Goal: Task Accomplishment & Management: Use online tool/utility

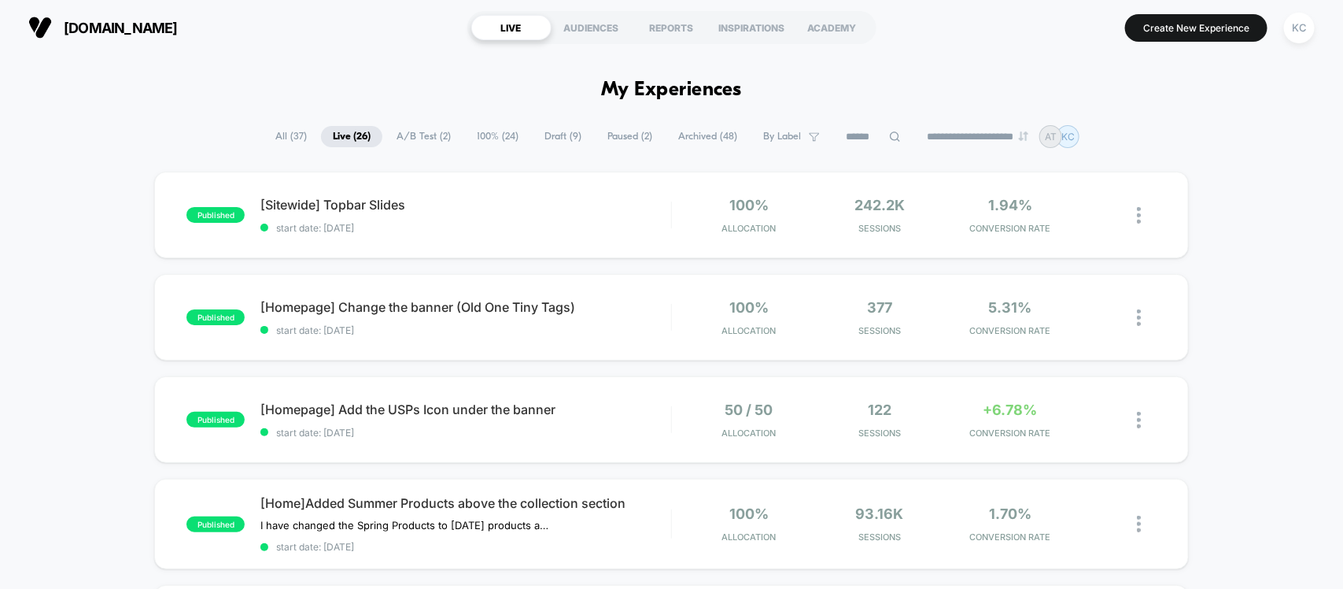
click at [423, 136] on span "A/B Test ( 2 )" at bounding box center [424, 136] width 78 height 21
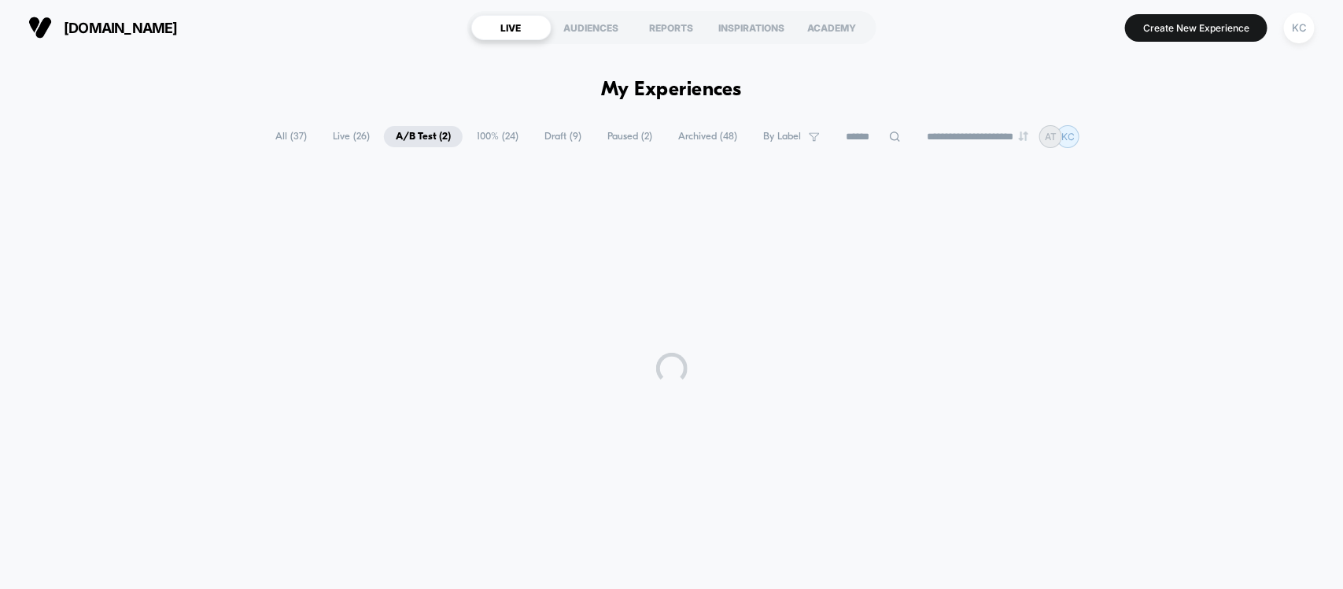
click at [509, 134] on span "100% ( 24 )" at bounding box center [497, 136] width 65 height 21
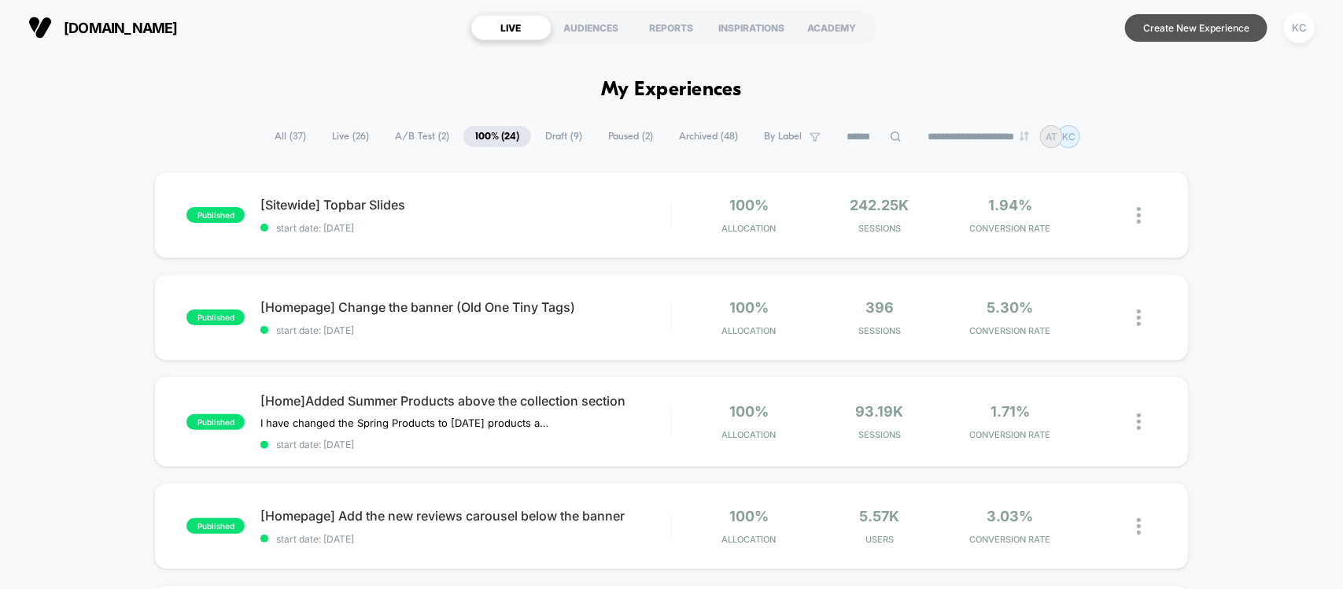
click at [1179, 28] on button "Create New Experience" at bounding box center [1196, 28] width 142 height 28
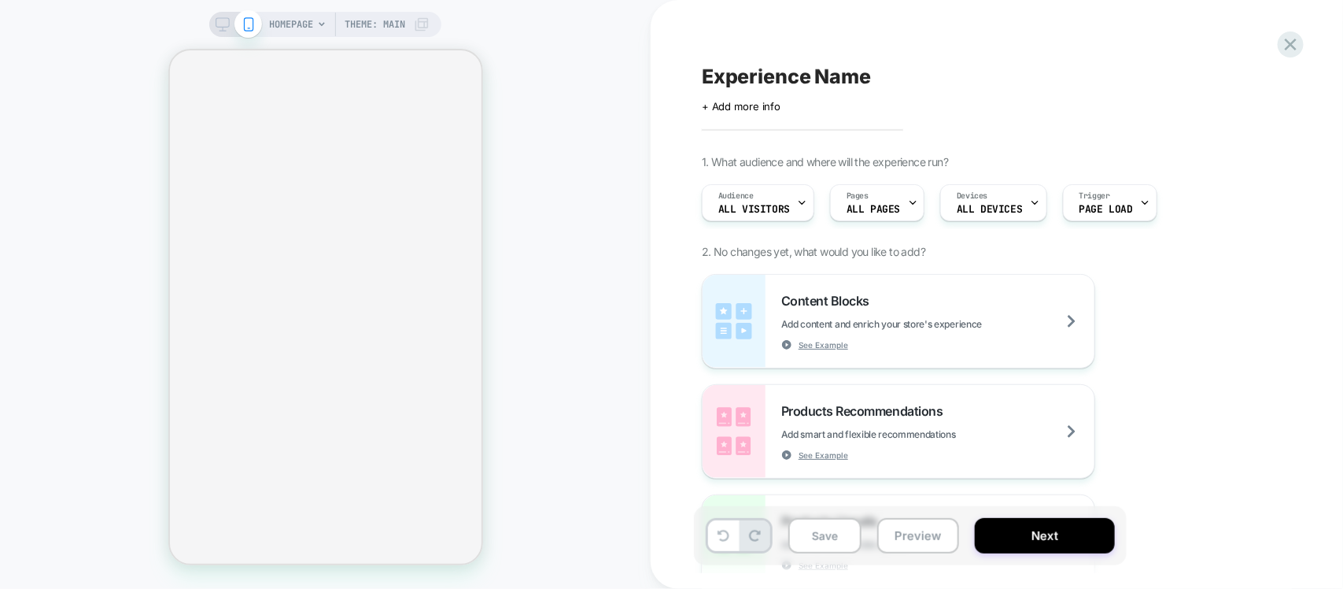
click at [796, 60] on div "Experience Name Click to edit experience details + Add more info 1. What audien…" at bounding box center [989, 294] width 590 height 557
click at [812, 75] on span "Experience Name" at bounding box center [786, 77] width 169 height 24
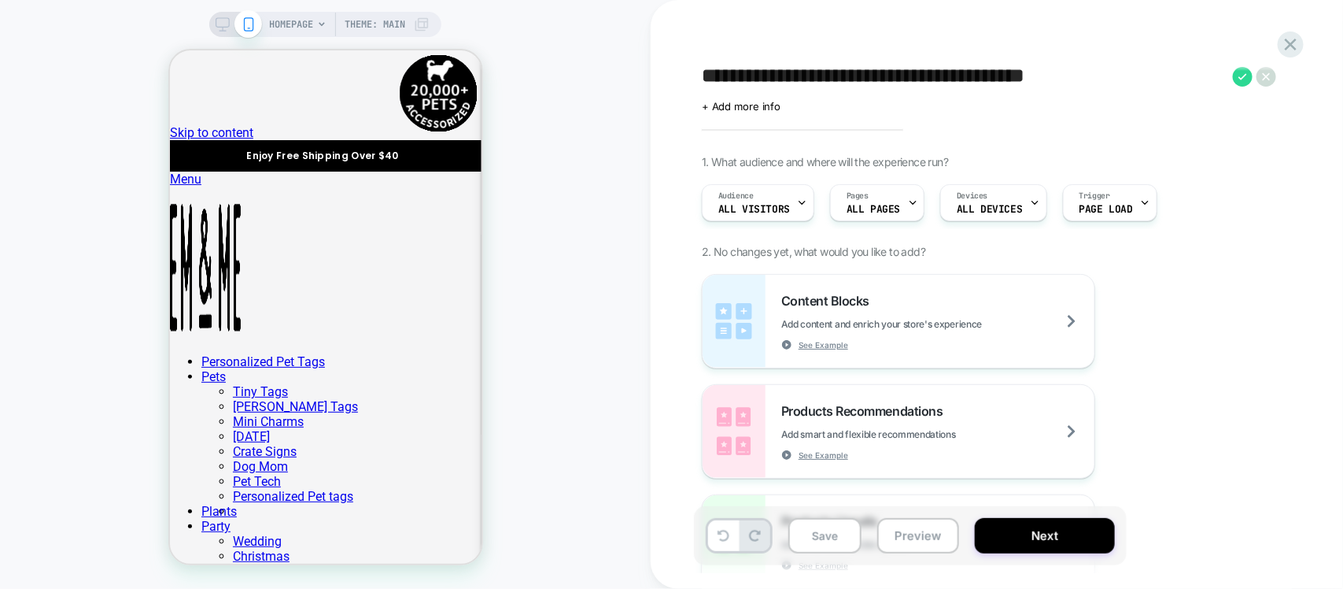
click at [847, 80] on textarea "**********" at bounding box center [963, 77] width 523 height 24
type textarea "**********"
click at [839, 541] on button "Save" at bounding box center [824, 535] width 73 height 35
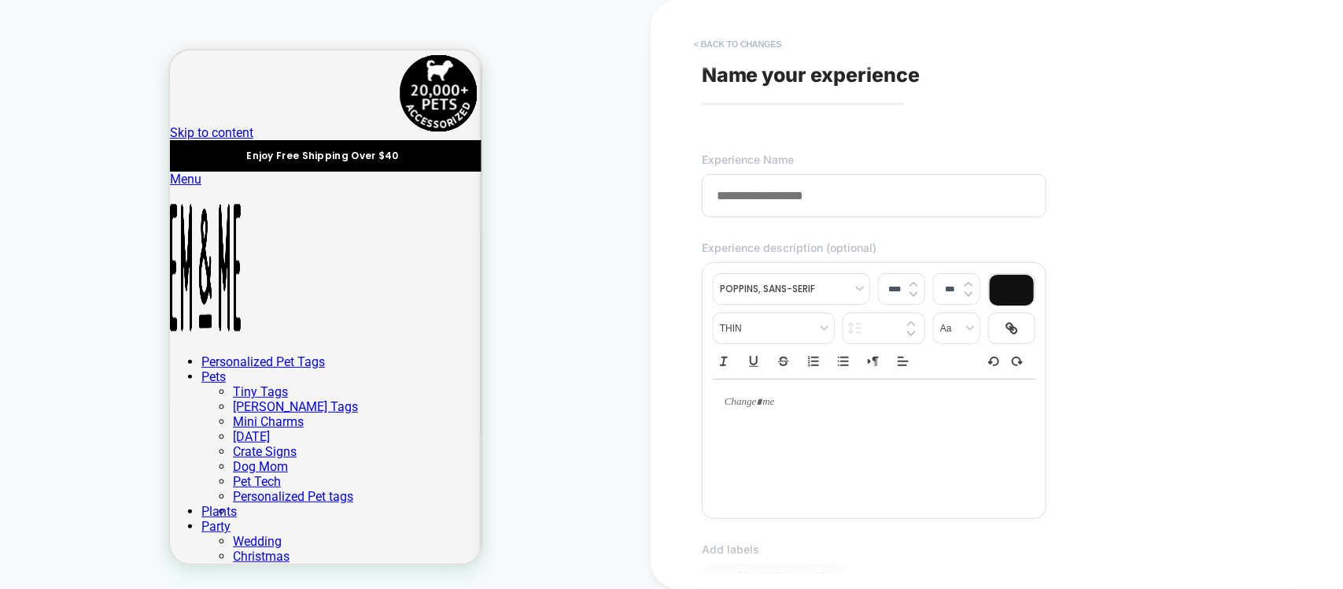
click at [697, 43] on button "< Back to changes" at bounding box center [738, 43] width 104 height 25
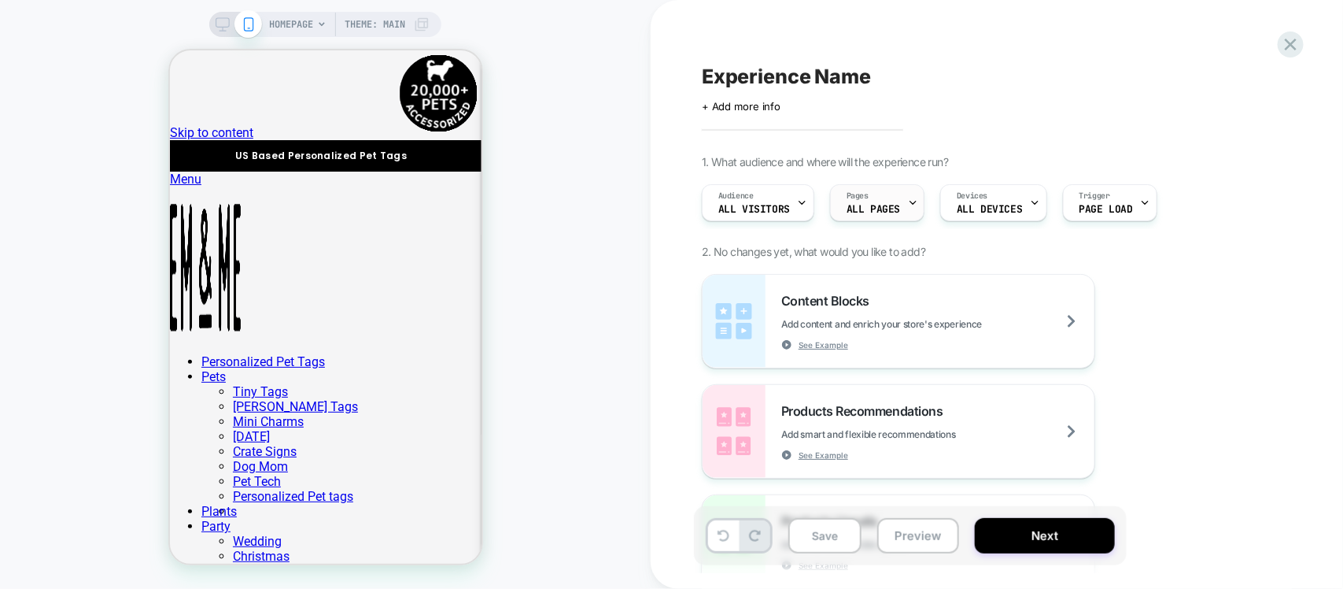
click at [910, 209] on div at bounding box center [913, 202] width 10 height 35
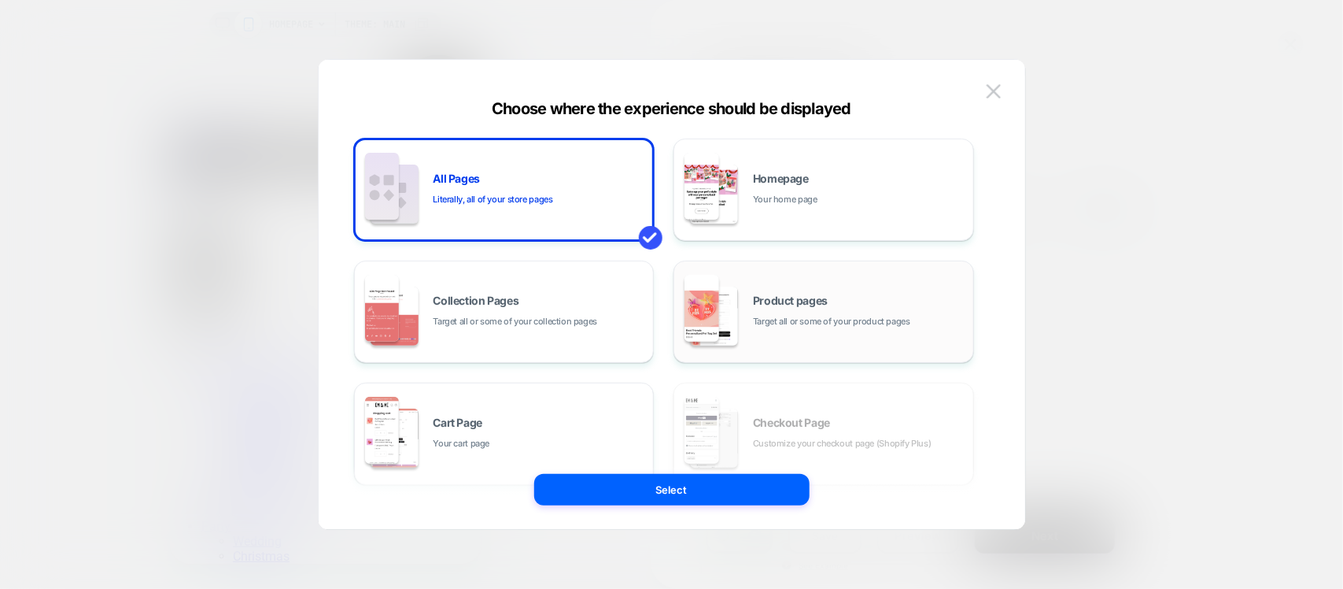
click at [836, 319] on span "Target all or some of your product pages" at bounding box center [831, 321] width 157 height 15
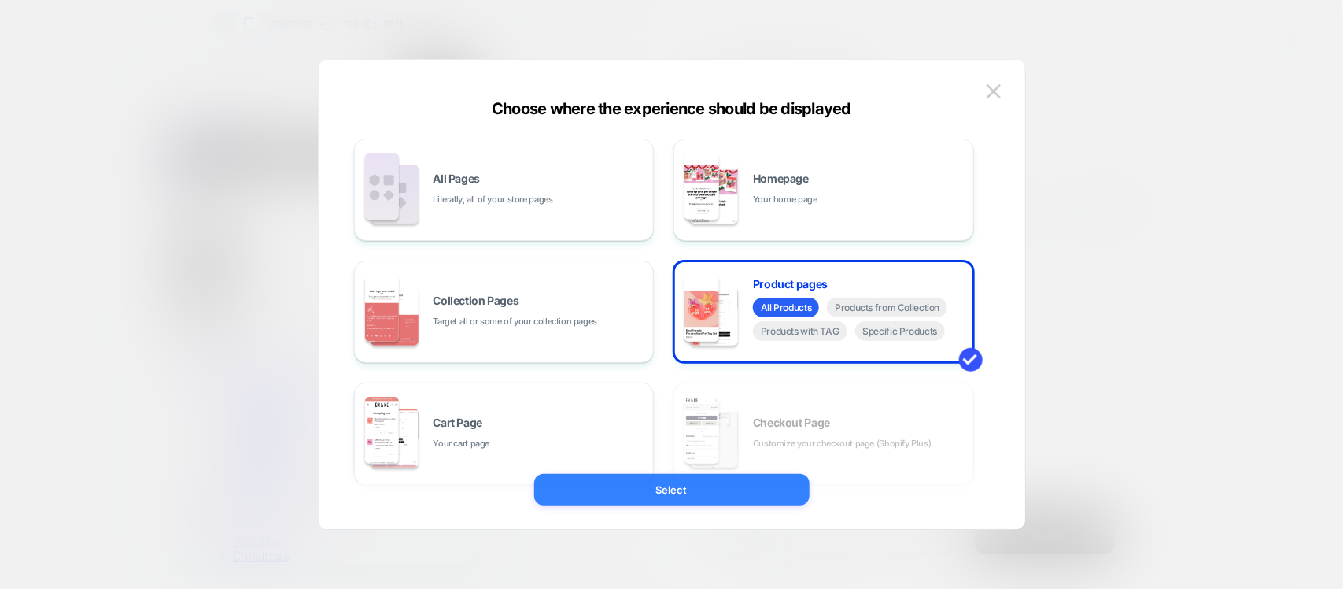
click at [748, 496] on button "Select" at bounding box center [671, 489] width 275 height 31
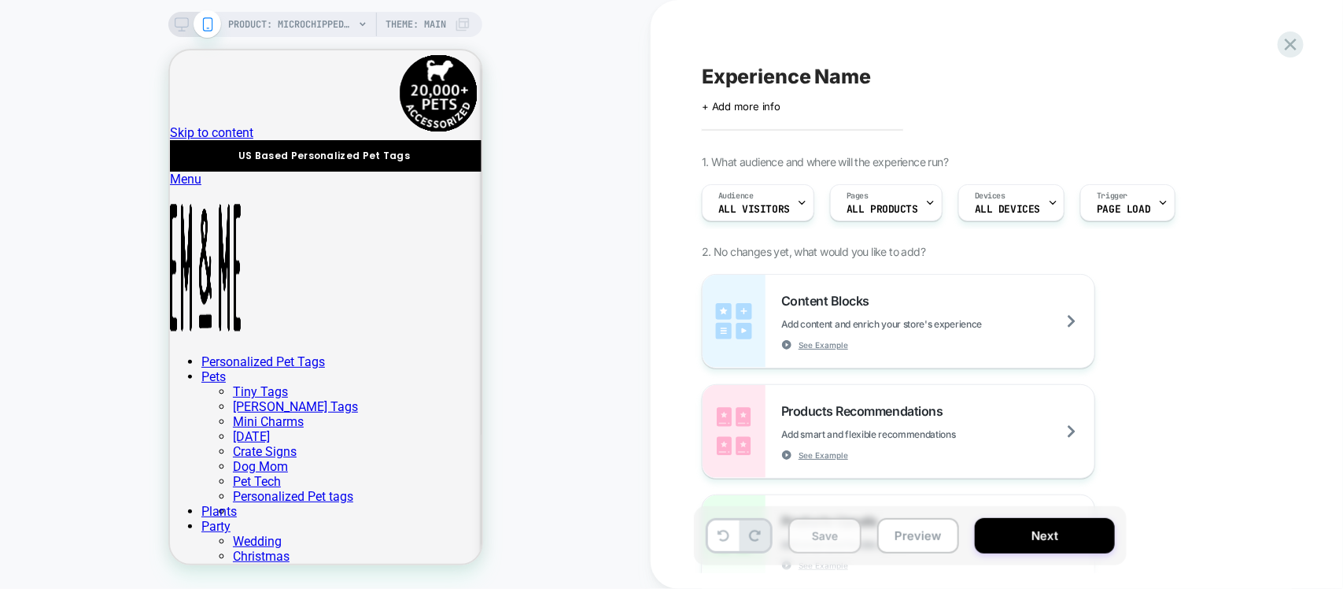
click at [824, 537] on button "Save" at bounding box center [824, 535] width 73 height 35
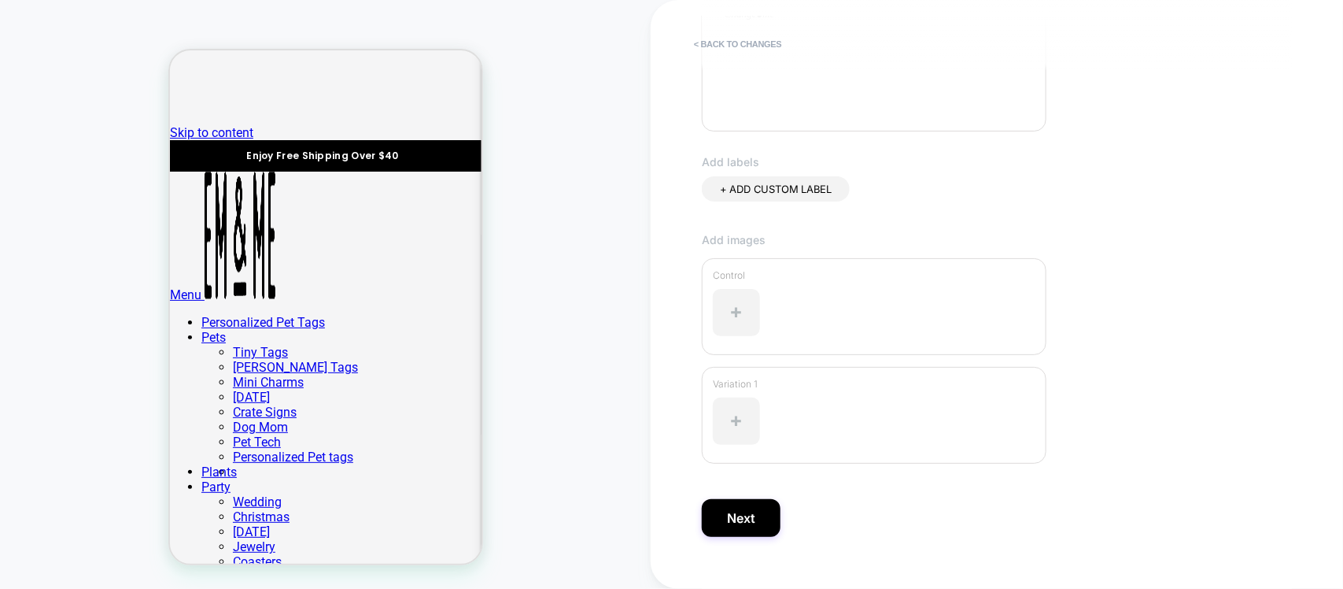
scroll to position [414, 0]
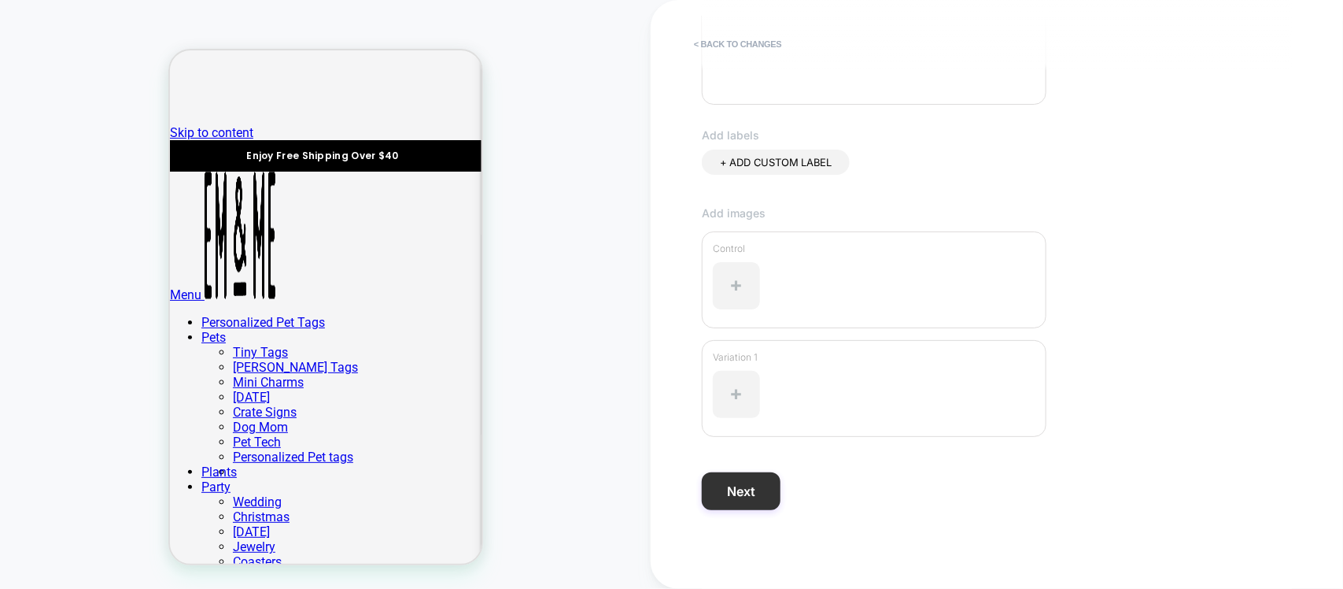
type input "**********"
click at [761, 496] on button "Next" at bounding box center [741, 491] width 79 height 38
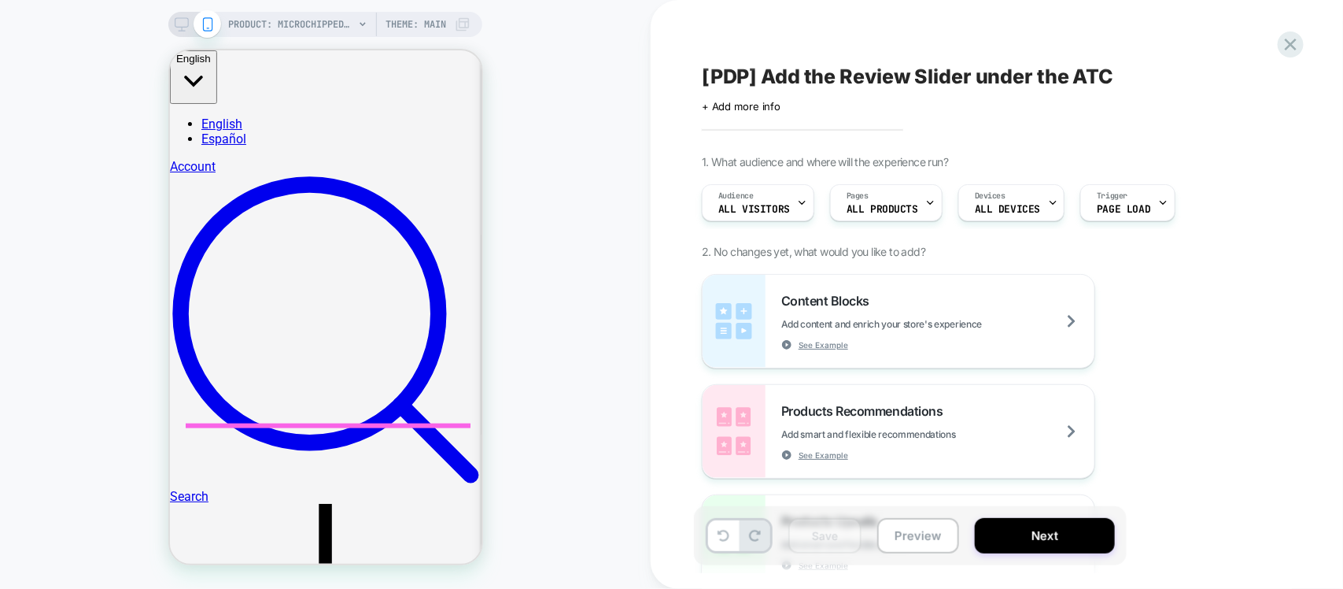
scroll to position [689, 0]
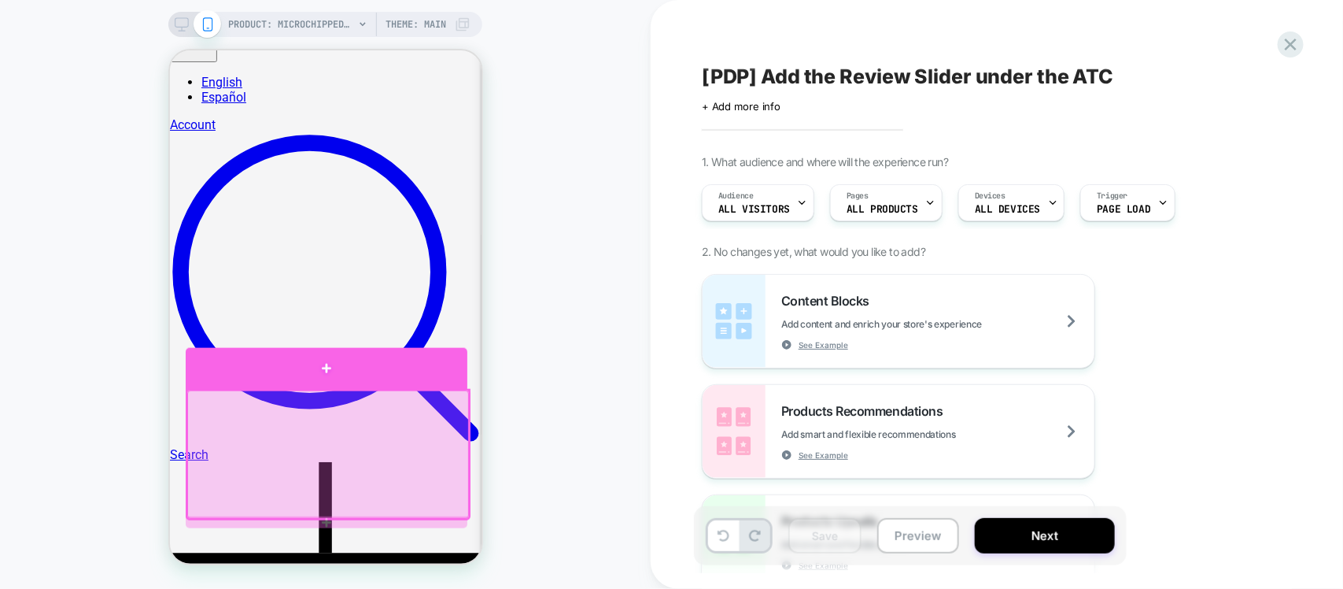
click at [363, 373] on div at bounding box center [326, 368] width 282 height 42
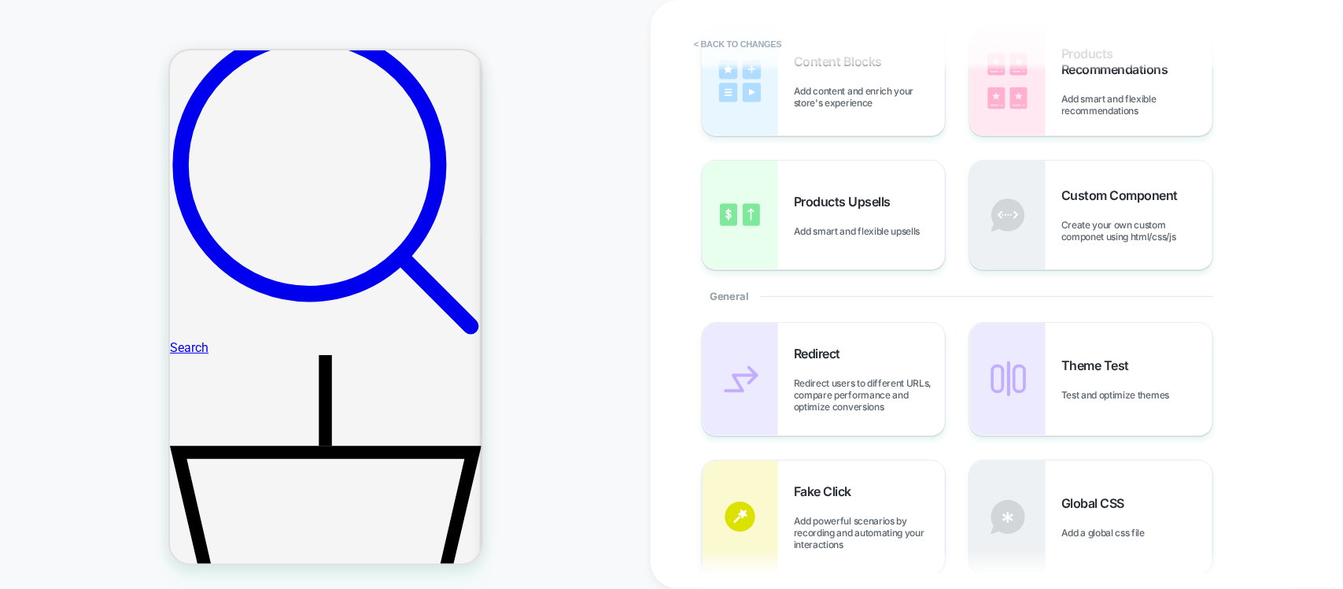
scroll to position [98, 0]
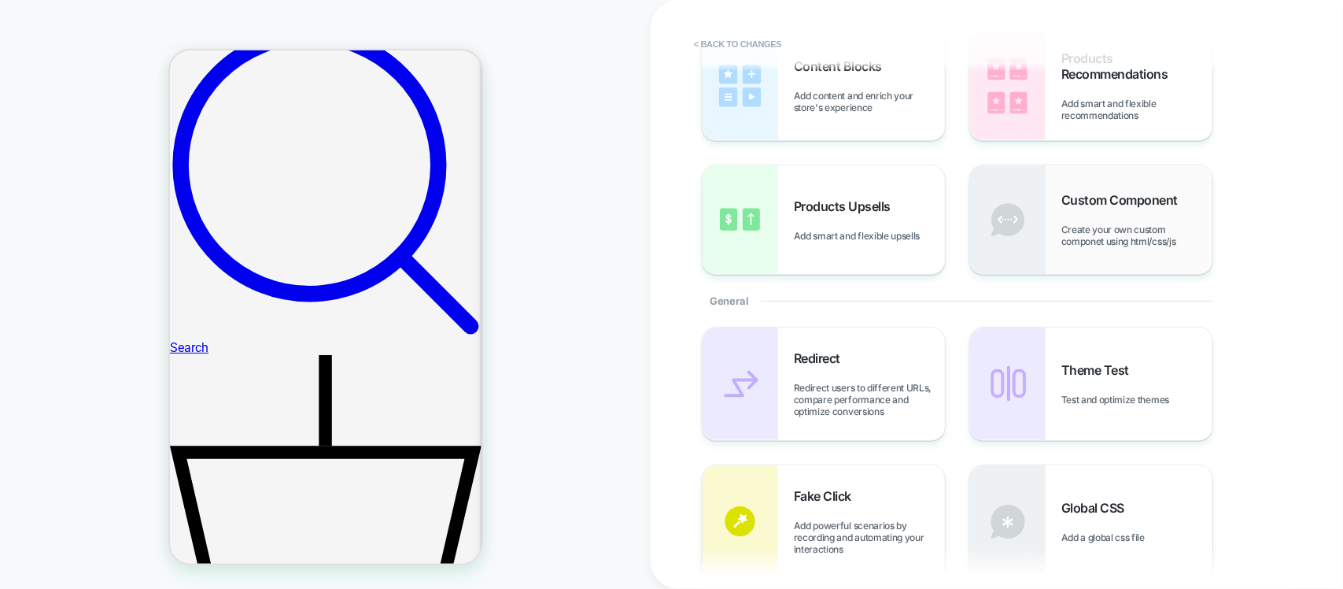
click at [1127, 238] on span "Create your own custom componet using html/css/js" at bounding box center [1137, 235] width 151 height 24
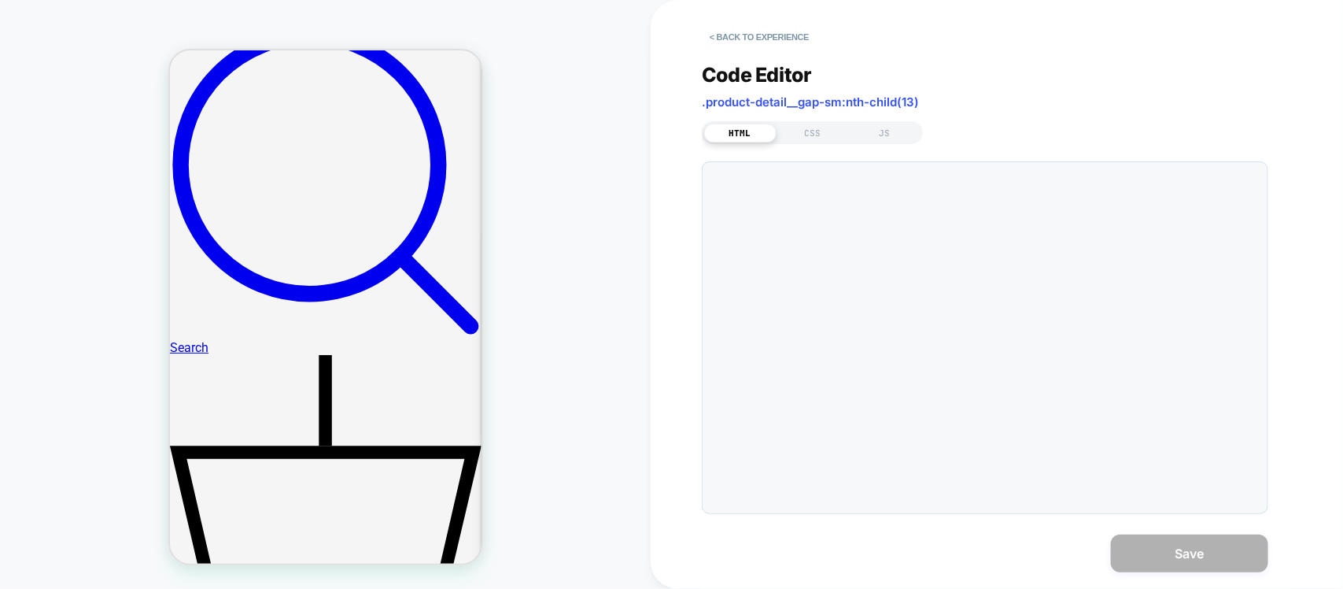
scroll to position [800, 0]
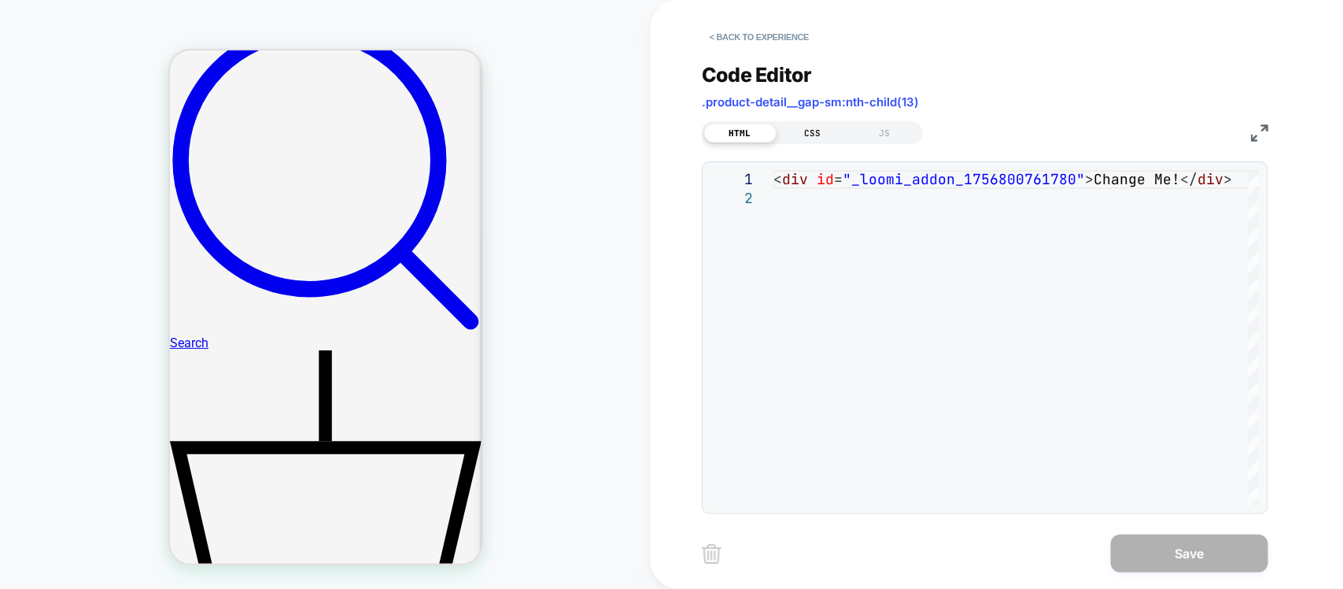
click at [812, 132] on div "CSS" at bounding box center [813, 133] width 72 height 19
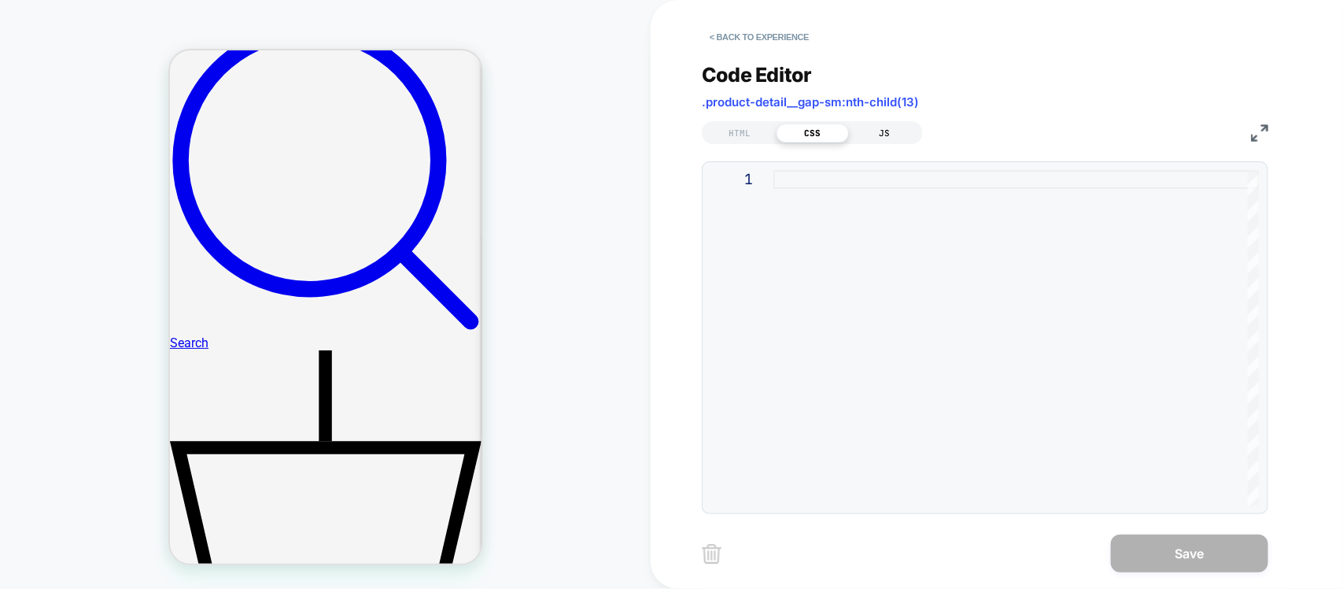
click at [870, 132] on div "JS" at bounding box center [885, 133] width 72 height 19
click at [749, 130] on div "HTML" at bounding box center [740, 133] width 72 height 19
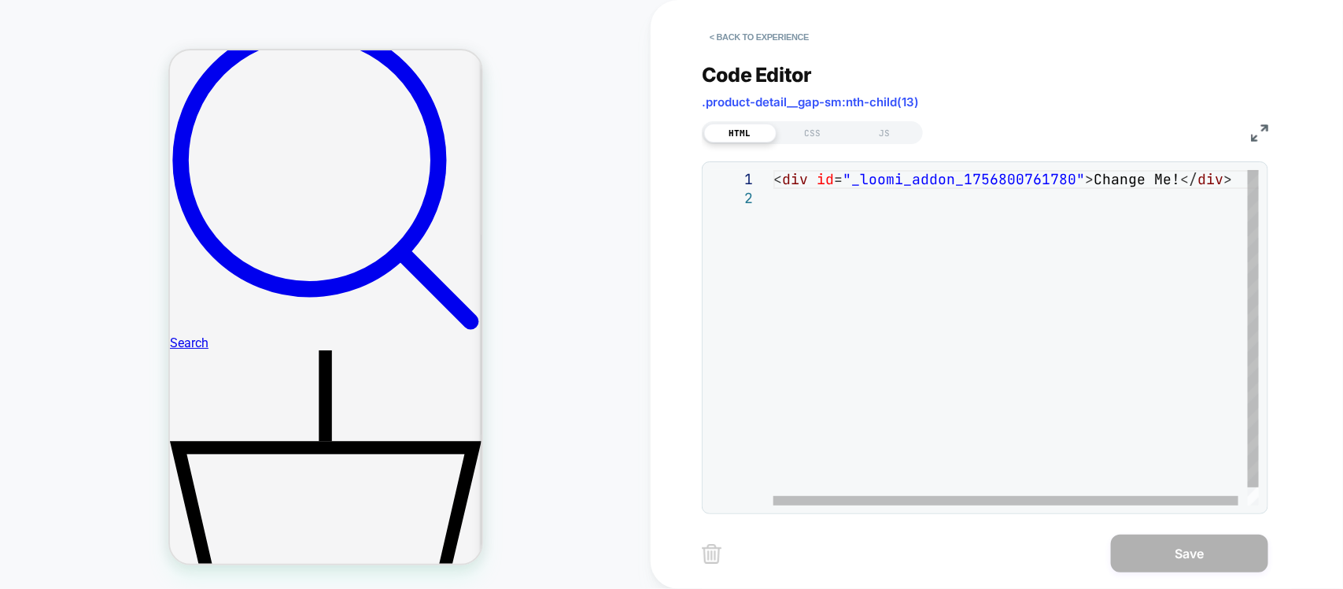
scroll to position [0, 0]
click at [1171, 177] on div "< div id = "_loomi_addon_1756800761780" > Change Me! </ div >" at bounding box center [1021, 347] width 495 height 354
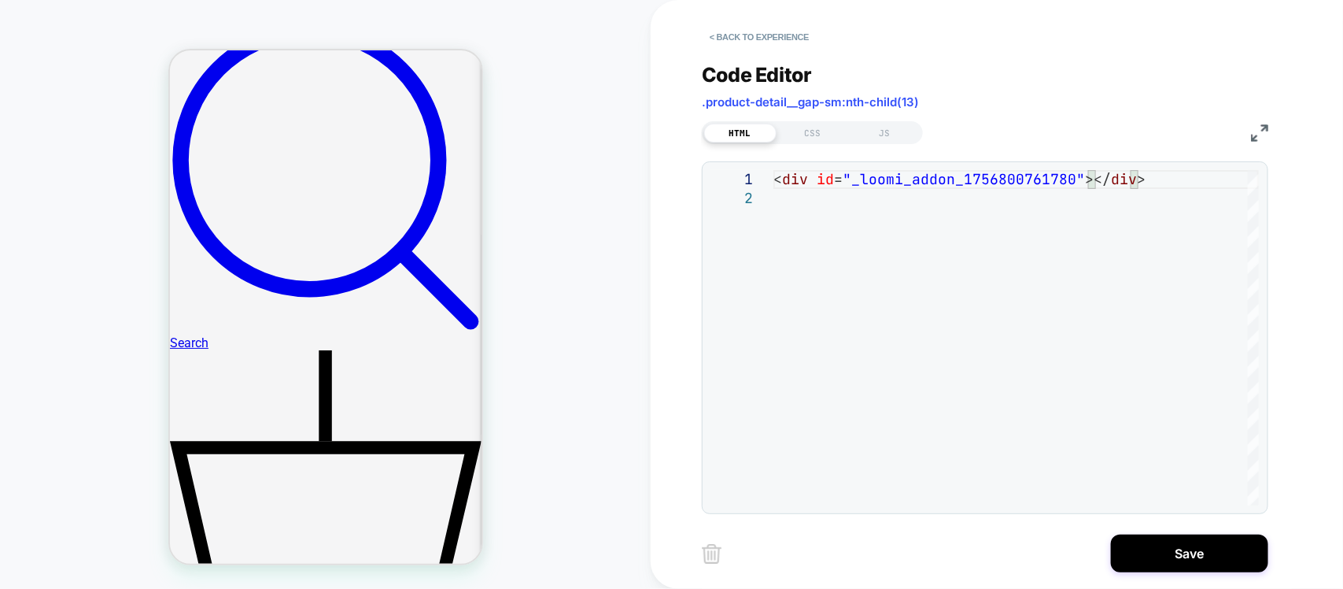
scroll to position [18, 32]
type textarea "**********"
